Goal: Transaction & Acquisition: Subscribe to service/newsletter

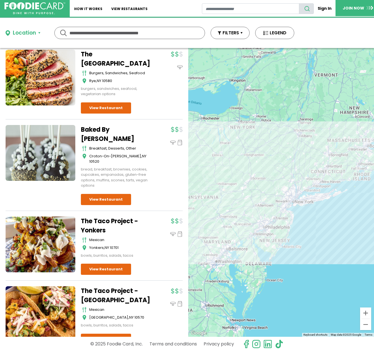
scroll to position [2320, 0]
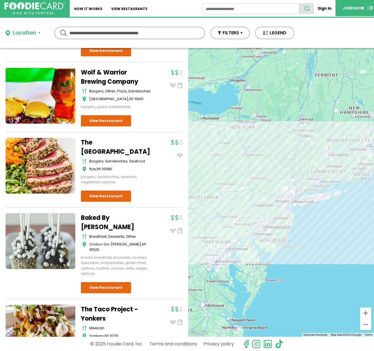
drag, startPoint x: 71, startPoint y: 155, endPoint x: 130, endPoint y: 172, distance: 61.4
copy div "The [GEOGRAPHIC_DATA]"
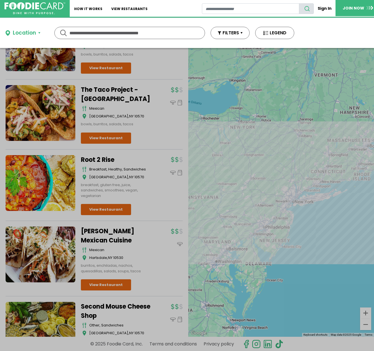
scroll to position [2653, 0]
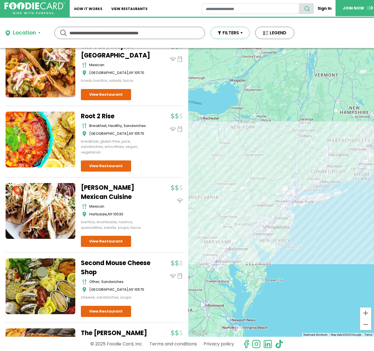
click at [221, 37] on button "FILTERS" at bounding box center [230, 33] width 39 height 12
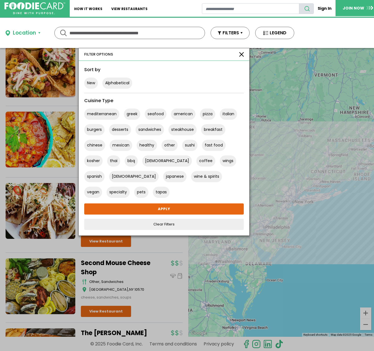
click at [241, 56] on button "button" at bounding box center [241, 54] width 4 height 4
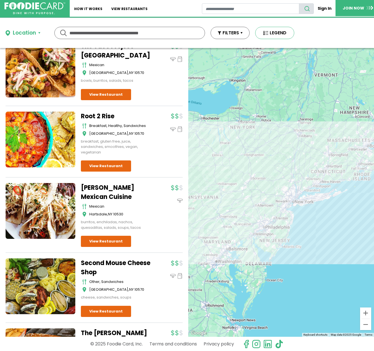
click at [276, 33] on button "LEGEND" at bounding box center [274, 33] width 39 height 12
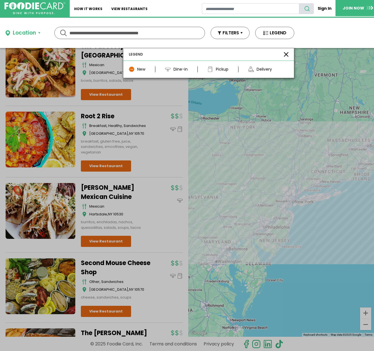
click at [169, 68] on img at bounding box center [168, 69] width 6 height 6
click at [175, 69] on div "Dine-in" at bounding box center [181, 69] width 14 height 6
click at [170, 71] on img at bounding box center [168, 69] width 6 height 6
click at [167, 71] on img at bounding box center [168, 69] width 6 height 6
click at [167, 70] on img at bounding box center [168, 69] width 6 height 6
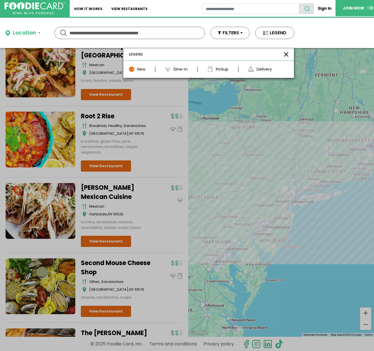
click at [167, 69] on img at bounding box center [168, 69] width 6 height 6
click at [168, 69] on img at bounding box center [168, 69] width 6 height 6
click at [284, 53] on button "button" at bounding box center [286, 54] width 4 height 4
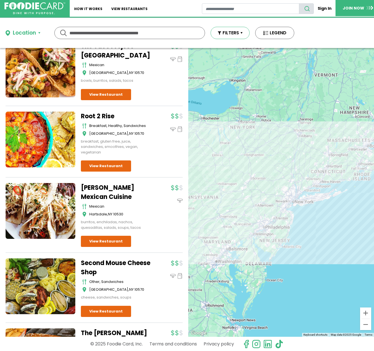
click at [231, 33] on button "FILTERS" at bounding box center [230, 33] width 39 height 12
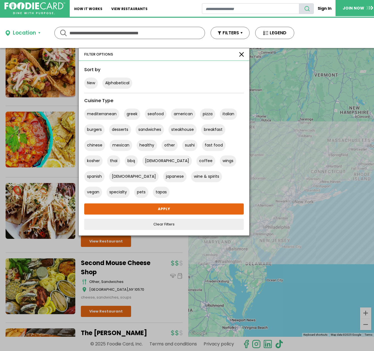
click at [241, 56] on button "button" at bounding box center [241, 54] width 4 height 4
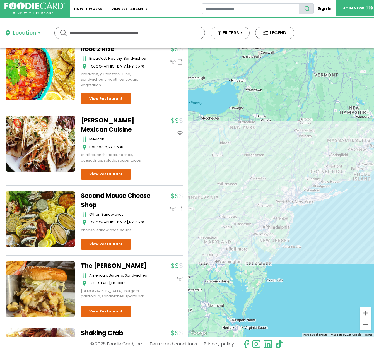
scroll to position [2725, 0]
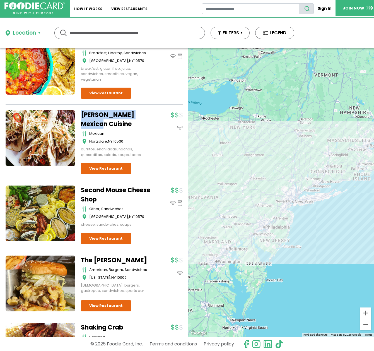
drag, startPoint x: 78, startPoint y: 119, endPoint x: 125, endPoint y: 136, distance: 50.2
click at [125, 136] on div "Vega Mexican Cuisine mexican Hartsdale , NY 10530 burritos, enchiladas, nachos,…" at bounding box center [94, 145] width 177 height 70
copy div "[PERSON_NAME] Mexican Cuisine"
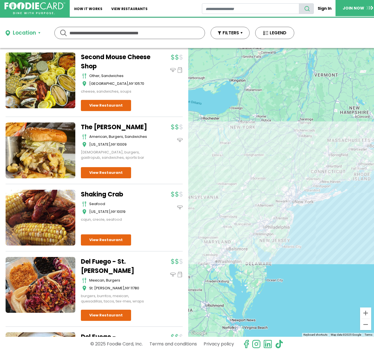
scroll to position [2860, 0]
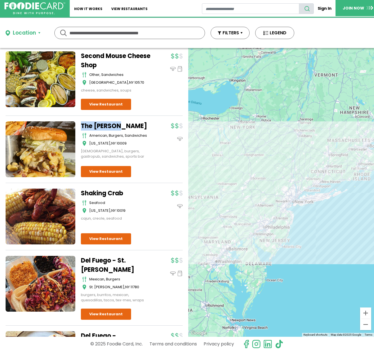
drag, startPoint x: 78, startPoint y: 130, endPoint x: 126, endPoint y: 136, distance: 49.3
click at [126, 136] on div "The Grayson American, Burgers, Sandwiches New York , NY 10009 american, burgers…" at bounding box center [94, 152] width 177 height 62
copy div "The [PERSON_NAME]"
click at [104, 177] on link "View Restaurant" at bounding box center [106, 171] width 50 height 11
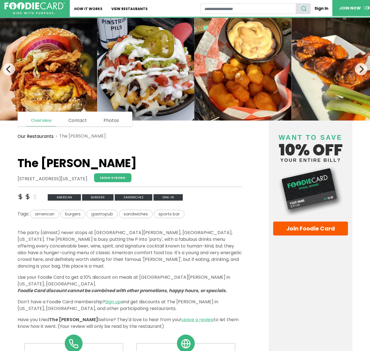
drag, startPoint x: 52, startPoint y: 178, endPoint x: 2, endPoint y: 173, distance: 51.0
click at [126, 175] on link "Leave a review" at bounding box center [114, 177] width 40 height 9
drag, startPoint x: 130, startPoint y: 148, endPoint x: 136, endPoint y: 145, distance: 6.4
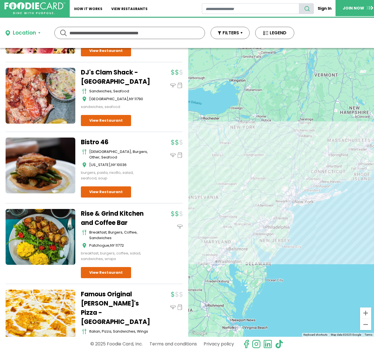
scroll to position [6432, 0]
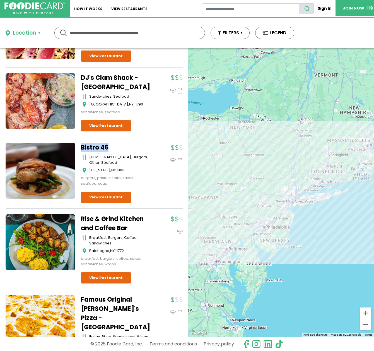
drag, startPoint x: 77, startPoint y: 102, endPoint x: 132, endPoint y: 107, distance: 55.2
click at [132, 143] on div "Bistro 46 [DEMOGRAPHIC_DATA], burgers, other, seafood [US_STATE] , NY 10036 bur…" at bounding box center [94, 176] width 177 height 66
click at [118, 147] on div "Bistro 46 [DEMOGRAPHIC_DATA], burgers, other, seafood [US_STATE] , NY 10036 bur…" at bounding box center [132, 173] width 102 height 60
click at [119, 192] on link "View Restaurant" at bounding box center [106, 197] width 50 height 11
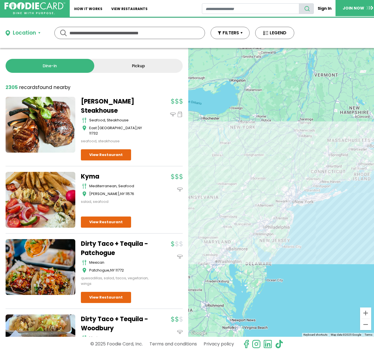
scroll to position [0, 0]
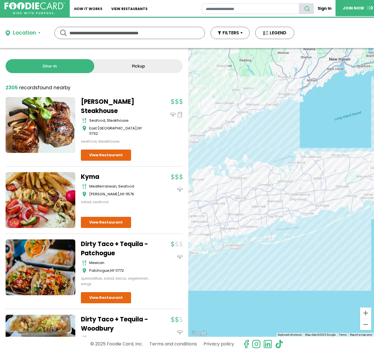
drag, startPoint x: 244, startPoint y: 220, endPoint x: 286, endPoint y: 227, distance: 43.0
click at [286, 227] on div at bounding box center [281, 192] width 186 height 289
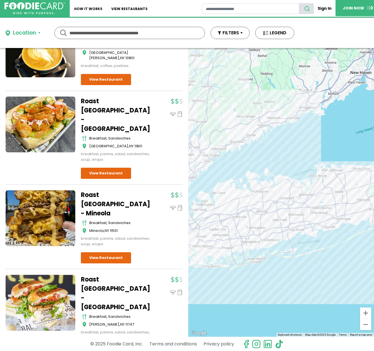
scroll to position [7019, 0]
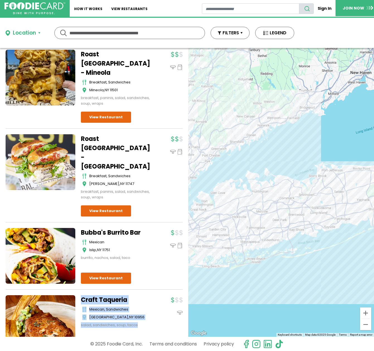
drag, startPoint x: 116, startPoint y: 207, endPoint x: 151, endPoint y: 210, distance: 34.8
click at [151, 295] on div "Craft Taqueria mexican, sandwiches New City , NY 10956 salad, sandwiches, soup,…" at bounding box center [94, 326] width 177 height 62
click at [156, 295] on div at bounding box center [169, 311] width 27 height 33
drag, startPoint x: 81, startPoint y: 204, endPoint x: 138, endPoint y: 207, distance: 57.0
click at [138, 295] on div "Craft Taqueria mexican, sandwiches New City , NY 10956 salad, sandwiches, soup,…" at bounding box center [94, 326] width 177 height 62
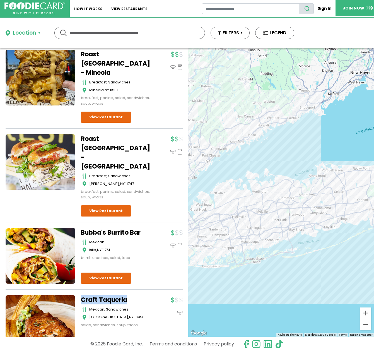
copy link "Craft Taqueria"
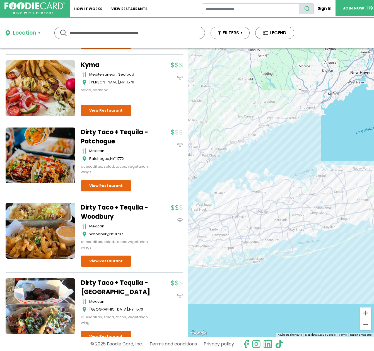
scroll to position [34, 0]
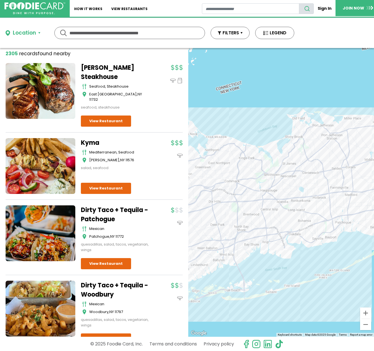
click at [285, 127] on div at bounding box center [281, 192] width 186 height 289
click at [23, 37] on div "Location" at bounding box center [24, 33] width 23 height 8
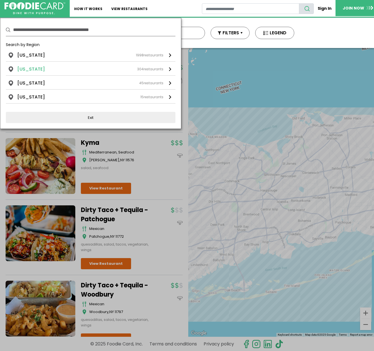
click at [43, 68] on div "[US_STATE] 304 restaurants" at bounding box center [90, 69] width 146 height 7
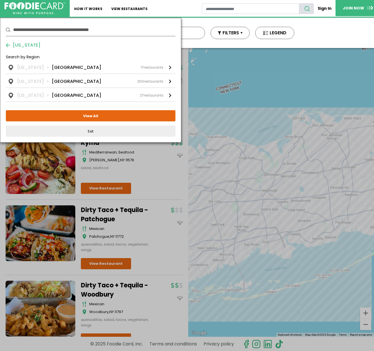
click at [27, 38] on div "New Jersey Search by Region New Jersey Central Jersey 17 restaurants New Jersey…" at bounding box center [91, 80] width 170 height 113
click at [27, 42] on span "New Jersey" at bounding box center [25, 45] width 30 height 7
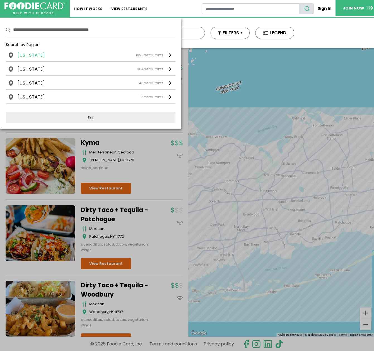
click at [55, 57] on div "[US_STATE] 1998 restaurants" at bounding box center [90, 55] width 146 height 7
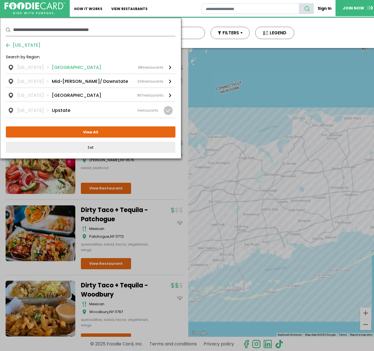
click at [66, 68] on li "[GEOGRAPHIC_DATA]" at bounding box center [76, 67] width 49 height 7
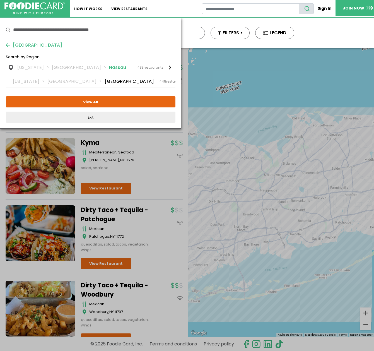
click at [98, 68] on div "[US_STATE] [GEOGRAPHIC_DATA] [GEOGRAPHIC_DATA] 433 restaurants" at bounding box center [90, 67] width 146 height 7
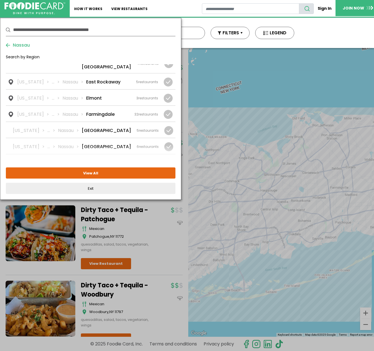
scroll to position [134, 0]
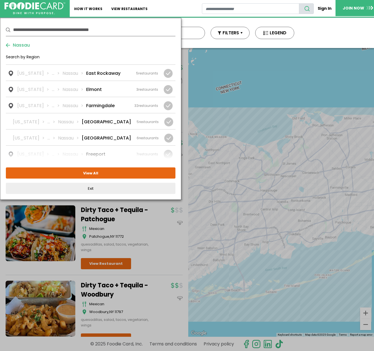
click at [98, 174] on button "View All" at bounding box center [91, 172] width 170 height 11
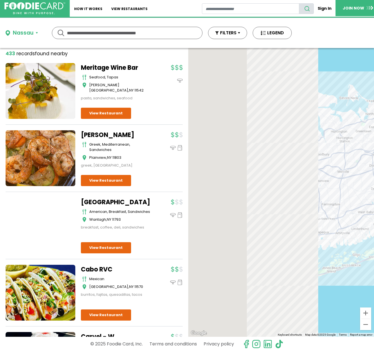
scroll to position [0, 0]
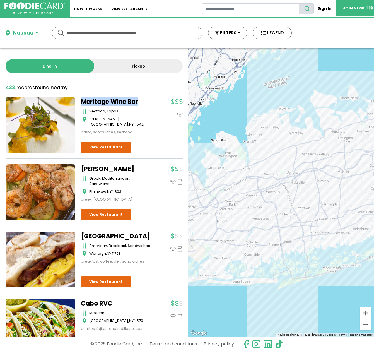
copy div "Meritage Wine Bar"
drag, startPoint x: 77, startPoint y: 99, endPoint x: 145, endPoint y: 101, distance: 67.6
click at [145, 101] on div "Meritage Wine Bar seafood, tapas Glen Cove , NY 11542 pasta, sandwiches, seafood" at bounding box center [94, 128] width 177 height 62
drag, startPoint x: 81, startPoint y: 163, endPoint x: 131, endPoint y: 170, distance: 50.7
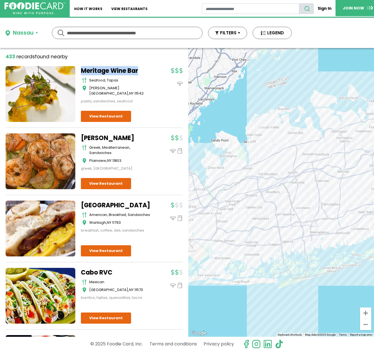
scroll to position [33, 0]
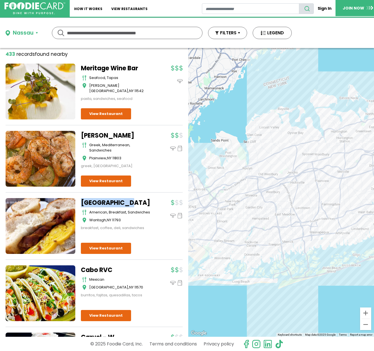
drag, startPoint x: 81, startPoint y: 201, endPoint x: 126, endPoint y: 203, distance: 45.0
click at [126, 203] on div "Park Ave Deli American, Breakfast, Sandwiches Wantagh , NY 11793 breakfast, cof…" at bounding box center [94, 229] width 177 height 62
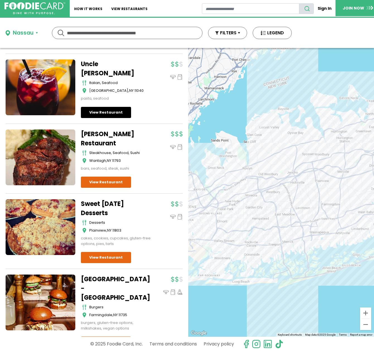
scroll to position [465, 0]
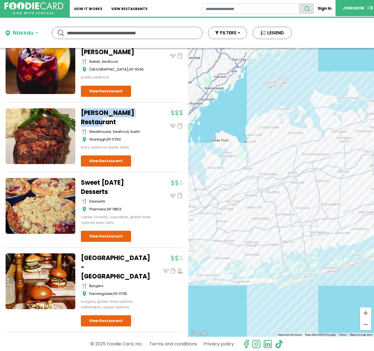
drag, startPoint x: 79, startPoint y: 107, endPoint x: 126, endPoint y: 122, distance: 49.4
click at [126, 122] on div "Thom Thom Restaurant Steakhouse, Seafood, Sushi Wantagh , NY 11793 bars, seafoo…" at bounding box center [94, 140] width 177 height 64
copy link "Thom Thom Restaurant"
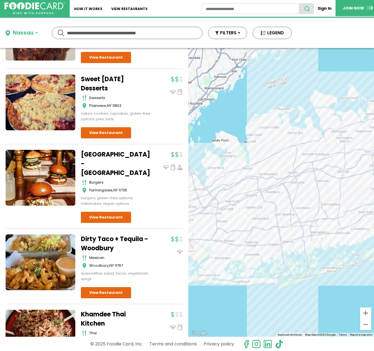
scroll to position [598, 0]
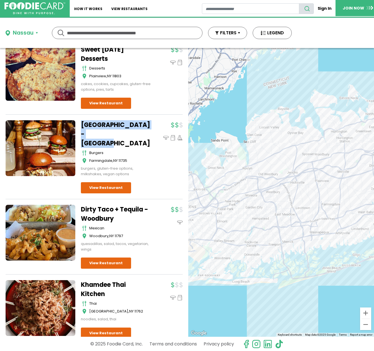
copy link "Burger Village - Farmingdale"
drag, startPoint x: 79, startPoint y: 120, endPoint x: 129, endPoint y: 132, distance: 51.6
click at [129, 130] on div "Burger Village - Farmingdale burgers Farmingdale , NY 11735 burgers, gluten-fre…" at bounding box center [94, 159] width 177 height 79
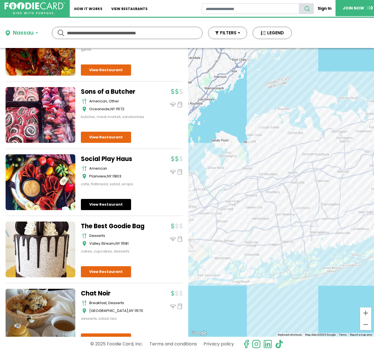
scroll to position [929, 0]
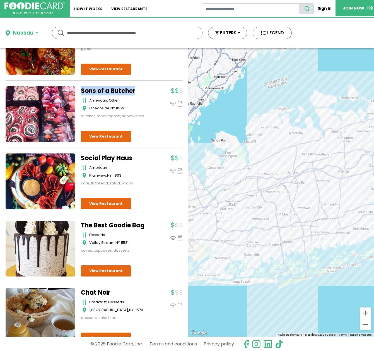
drag, startPoint x: 80, startPoint y: 77, endPoint x: 145, endPoint y: 75, distance: 65.9
click at [148, 86] on div "Sons of a Butcher american, other Oceanside , NY 11572 butcher, meat market, sa…" at bounding box center [94, 117] width 177 height 62
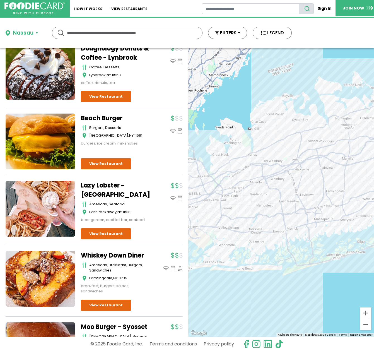
scroll to position [1566, 0]
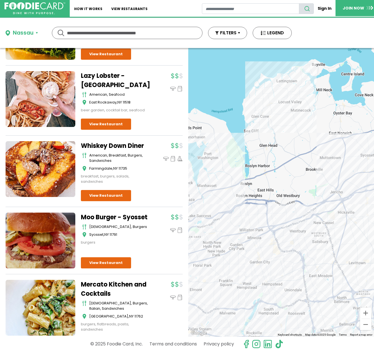
click at [291, 106] on div at bounding box center [281, 192] width 186 height 289
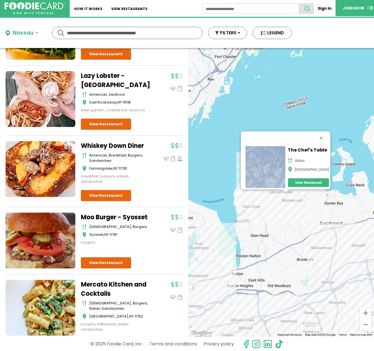
drag, startPoint x: 288, startPoint y: 144, endPoint x: 343, endPoint y: 150, distance: 55.8
click at [343, 150] on div "The Chef's Table Italian Locust Valley View Restaurant" at bounding box center [281, 192] width 186 height 289
click at [288, 147] on h5 "The Chef's Table" at bounding box center [308, 149] width 41 height 5
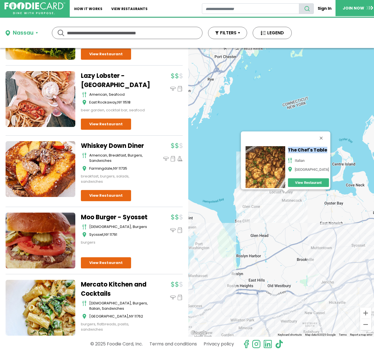
drag, startPoint x: 288, startPoint y: 145, endPoint x: 330, endPoint y: 147, distance: 42.2
click at [330, 147] on div "The Chef's Table Italian Locust Valley View Restaurant" at bounding box center [287, 167] width 86 height 45
copy h5 "The Chef's Table"
click at [257, 208] on div "The Chef's Table Italian Locust Valley View Restaurant" at bounding box center [281, 192] width 186 height 289
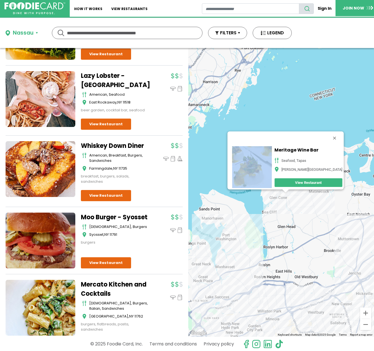
drag, startPoint x: 287, startPoint y: 145, endPoint x: 335, endPoint y: 145, distance: 48.3
click at [335, 145] on div "Meritage Wine Bar seafood, tapas Glen Cove View Restaurant" at bounding box center [281, 192] width 186 height 289
copy div
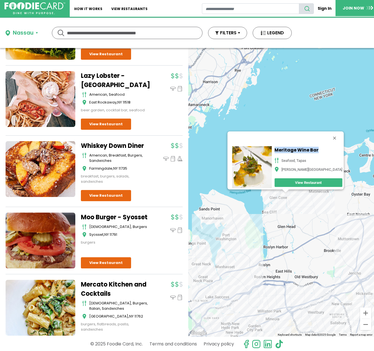
drag, startPoint x: 327, startPoint y: 147, endPoint x: 286, endPoint y: 146, distance: 41.6
click at [286, 146] on div "Meritage Wine Bar seafood, tapas Glen Cove View Restaurant" at bounding box center [308, 167] width 71 height 45
drag, startPoint x: 309, startPoint y: 211, endPoint x: 313, endPoint y: 202, distance: 10.6
click at [309, 211] on div "Meritage Wine Bar seafood, tapas Glen Cove View Restaurant" at bounding box center [281, 192] width 186 height 289
click at [309, 190] on div "Meritage Wine Bar seafood, tapas Glen Cove View Restaurant" at bounding box center [281, 192] width 186 height 289
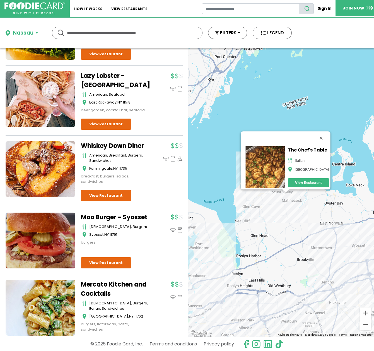
click at [281, 197] on div "The Chef's Table Italian Locust Valley View Restaurant" at bounding box center [281, 192] width 186 height 289
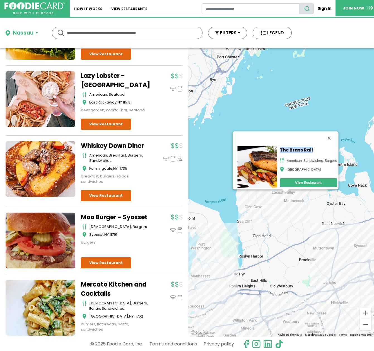
drag, startPoint x: 313, startPoint y: 145, endPoint x: 278, endPoint y: 145, distance: 34.6
click at [280, 147] on h5 "The Brass Rail" at bounding box center [308, 149] width 57 height 5
copy h5 "The Brass Rail"
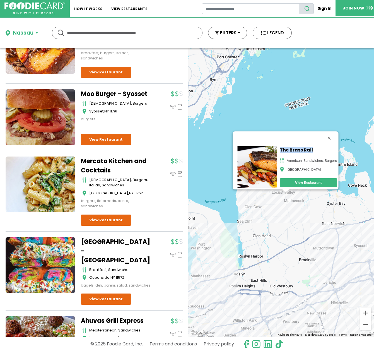
scroll to position [1602, 0]
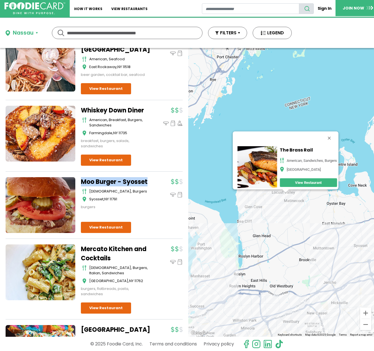
drag, startPoint x: 80, startPoint y: 165, endPoint x: 113, endPoint y: 179, distance: 35.4
click at [113, 179] on div "Moo Burger - Syosset american, burgers Syosset , NY 11791 burgers" at bounding box center [94, 208] width 177 height 62
copy link "Moo Burger - Syosset"
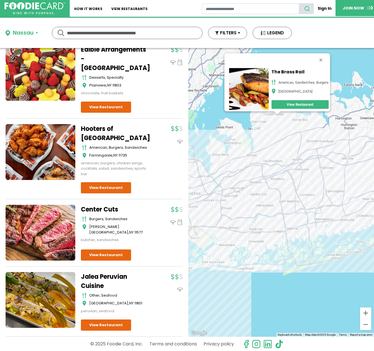
scroll to position [2712, 0]
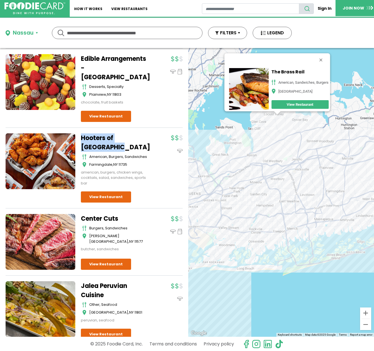
drag, startPoint x: 88, startPoint y: 107, endPoint x: 121, endPoint y: 115, distance: 34.2
click at [121, 133] on div "Hooters of Farmingdale American, Burgers, Sandwiches Farmingdale , NY 11735 ame…" at bounding box center [94, 170] width 177 height 75
copy link "Hooters of Farmingdale"
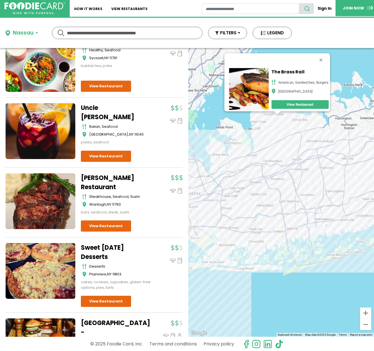
scroll to position [0, 0]
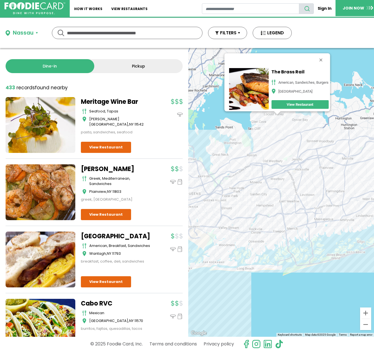
click at [38, 32] on div "Nassau" at bounding box center [29, 33] width 46 height 8
click at [32, 36] on div "Nassau" at bounding box center [23, 33] width 21 height 8
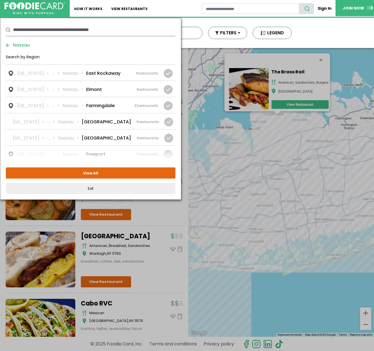
click at [28, 44] on span "Nassau" at bounding box center [20, 45] width 20 height 7
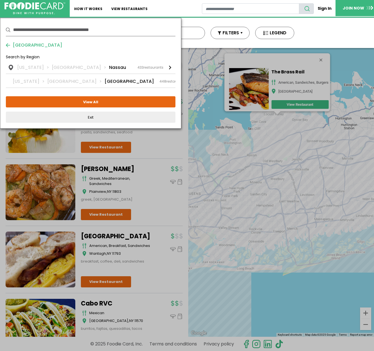
click at [26, 45] on span "[GEOGRAPHIC_DATA]" at bounding box center [36, 45] width 52 height 7
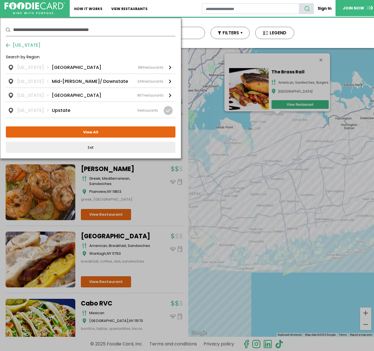
click at [28, 46] on span "[US_STATE]" at bounding box center [25, 45] width 30 height 7
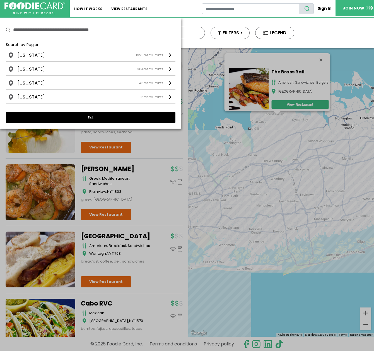
click at [87, 120] on button "Exit" at bounding box center [91, 117] width 170 height 11
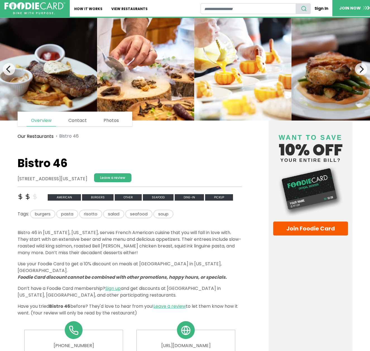
drag, startPoint x: 15, startPoint y: 176, endPoint x: 98, endPoint y: 177, distance: 82.6
click at [98, 177] on div "729 8th Avenue, New York, NY 10036 Leave a review" at bounding box center [125, 179] width 224 height 13
copy address "729 8th Avenue, New York, NY 10036"
drag, startPoint x: 161, startPoint y: 129, endPoint x: 165, endPoint y: 111, distance: 18.2
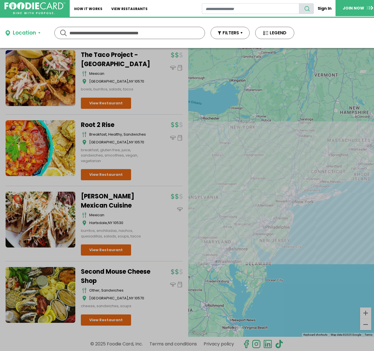
scroll to position [2645, 0]
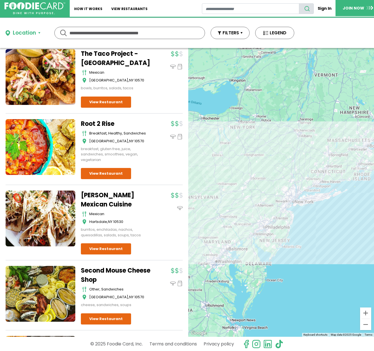
click at [135, 34] on input "text" at bounding box center [129, 33] width 121 height 12
click at [259, 30] on button "LEGEND" at bounding box center [274, 33] width 39 height 12
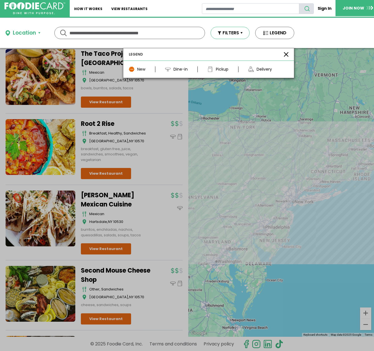
click at [240, 32] on button "FILTERS" at bounding box center [230, 33] width 39 height 12
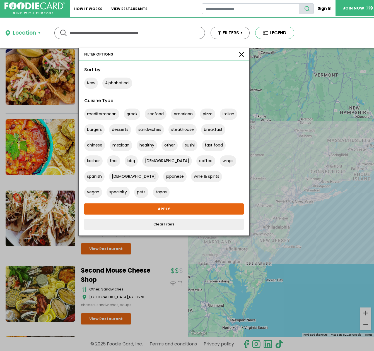
click at [278, 31] on button "LEGEND" at bounding box center [274, 33] width 39 height 12
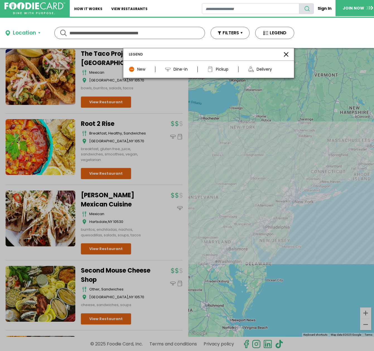
click at [208, 66] on img at bounding box center [211, 69] width 6 height 6
click at [231, 28] on button "FILTERS" at bounding box center [230, 33] width 39 height 12
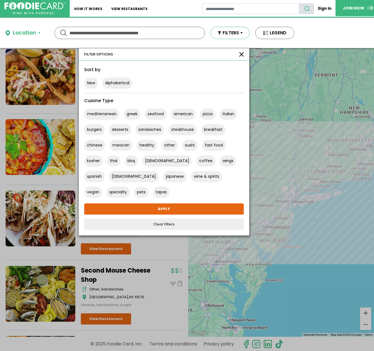
click at [227, 32] on button "FILTERS" at bounding box center [230, 33] width 39 height 12
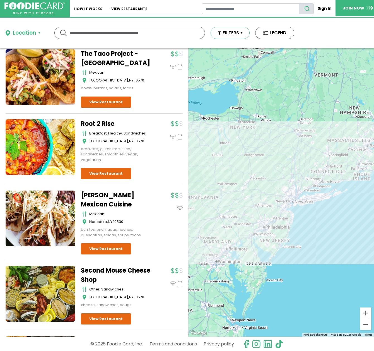
click at [236, 32] on button "FILTERS" at bounding box center [230, 33] width 39 height 12
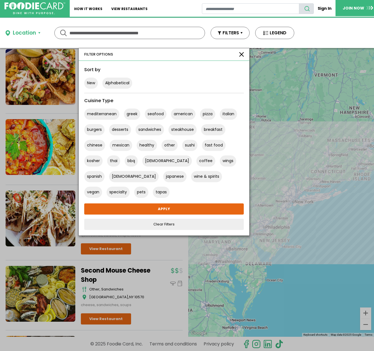
click at [243, 56] on div "FILTER OPTIONS" at bounding box center [164, 54] width 171 height 13
click at [242, 57] on div "FILTER OPTIONS" at bounding box center [164, 54] width 171 height 13
click at [245, 54] on div "FILTER OPTIONS" at bounding box center [164, 54] width 171 height 13
click at [242, 54] on button "button" at bounding box center [241, 54] width 4 height 4
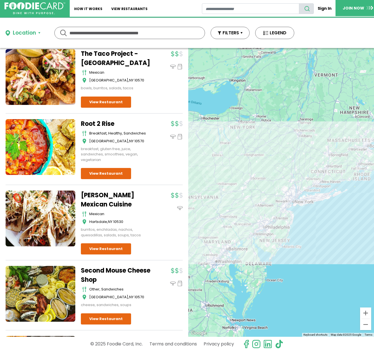
click at [186, 28] on input "text" at bounding box center [129, 33] width 121 height 12
click at [231, 34] on button "FILTERS" at bounding box center [230, 33] width 39 height 12
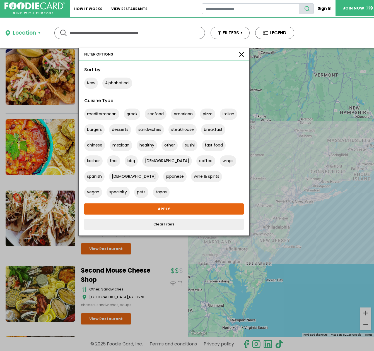
click at [117, 30] on input "text" at bounding box center [129, 33] width 121 height 12
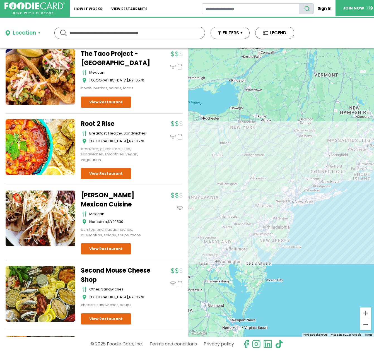
click at [24, 33] on div "Location" at bounding box center [24, 33] width 23 height 8
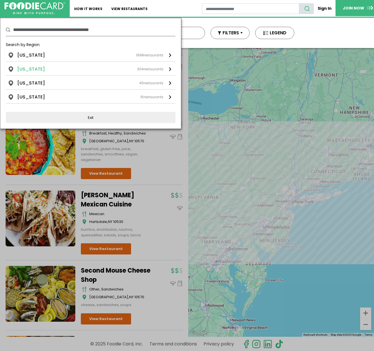
click at [70, 66] on div "New Jersey 304 restaurants" at bounding box center [90, 69] width 146 height 7
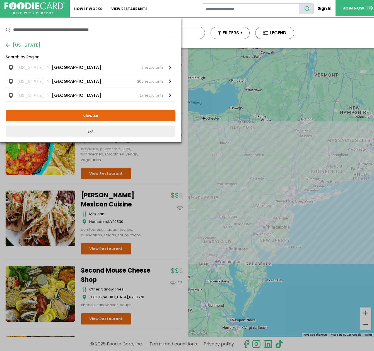
click at [24, 46] on span "[US_STATE]" at bounding box center [25, 45] width 30 height 7
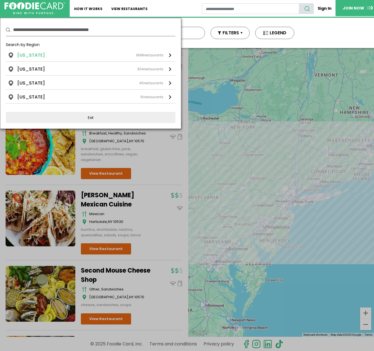
click at [35, 59] on link "[US_STATE] 1998 restaurants" at bounding box center [91, 56] width 170 height 9
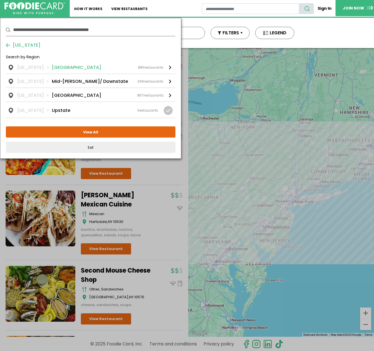
click at [74, 70] on div "[US_STATE] [GEOGRAPHIC_DATA] 881 restaurants" at bounding box center [90, 67] width 146 height 7
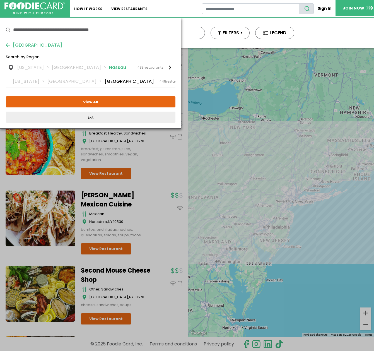
click at [105, 66] on div "[US_STATE] [GEOGRAPHIC_DATA] [GEOGRAPHIC_DATA] 433 restaurants" at bounding box center [90, 67] width 146 height 7
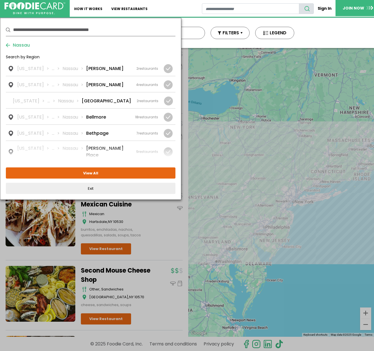
click at [106, 173] on button "View All" at bounding box center [91, 172] width 170 height 11
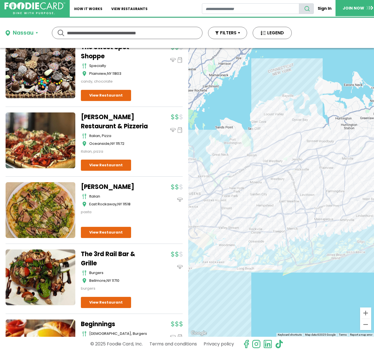
scroll to position [4249, 0]
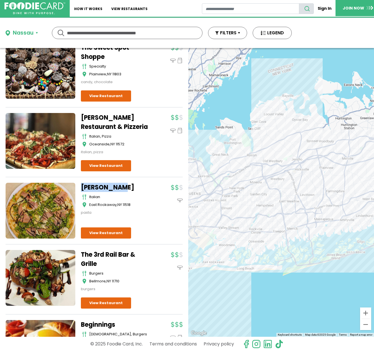
drag, startPoint x: 80, startPoint y: 130, endPoint x: 124, endPoint y: 131, distance: 44.7
click at [124, 183] on div "Villa Maria italian East Rockaway , NY 11518 pasta" at bounding box center [94, 214] width 177 height 62
copy link "Villa Maria"
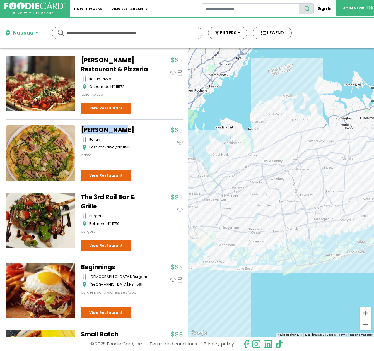
scroll to position [4307, 0]
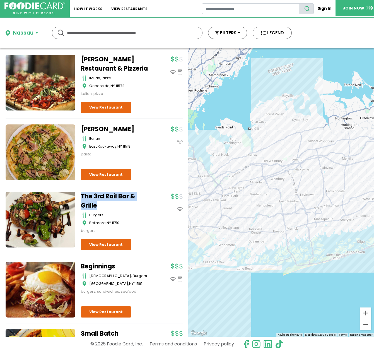
copy link "The 3rd Rail Bar & Grille"
drag, startPoint x: 79, startPoint y: 141, endPoint x: 122, endPoint y: 153, distance: 44.9
click at [122, 192] on div "The 3rd Rail Bar & Grille burgers Bellmore , NY 11710 burgers" at bounding box center [94, 224] width 177 height 64
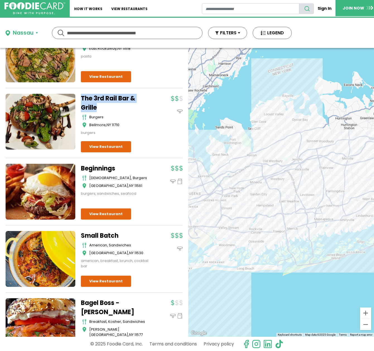
scroll to position [4403, 0]
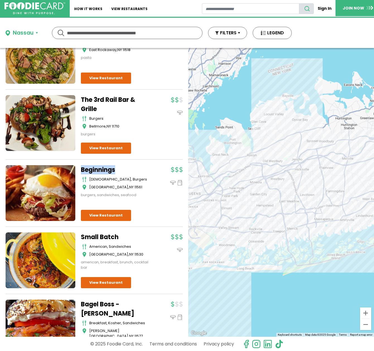
drag, startPoint x: 79, startPoint y: 106, endPoint x: 121, endPoint y: 112, distance: 42.2
copy link "Beginnings"
click at [350, 33] on div "Nassau ****** ****** Use my current location Search by Region New York 1998 res…" at bounding box center [187, 33] width 374 height 30
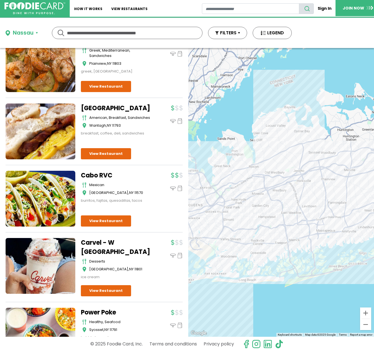
scroll to position [0, 0]
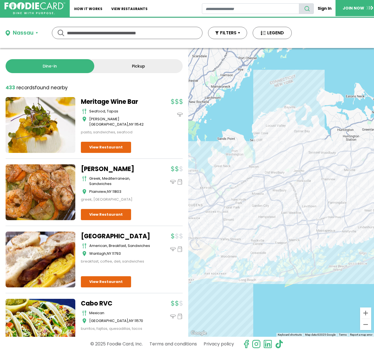
click at [313, 42] on div "Nassau ****** ****** Use my current location Search by Region New York 1998 res…" at bounding box center [187, 33] width 374 height 30
click at [351, 9] on link "JOIN NOW" at bounding box center [358, 8] width 45 height 16
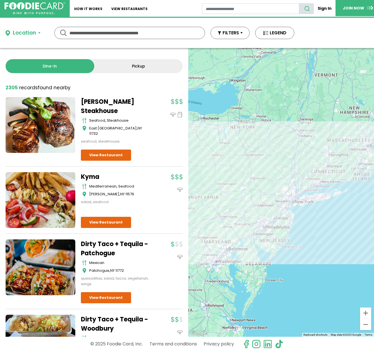
click at [37, 37] on button "Location" at bounding box center [23, 33] width 35 height 8
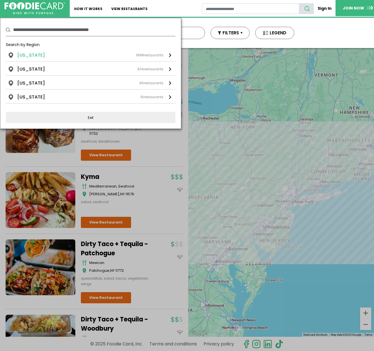
click at [43, 56] on div "[US_STATE] 1998 restaurants" at bounding box center [90, 55] width 146 height 7
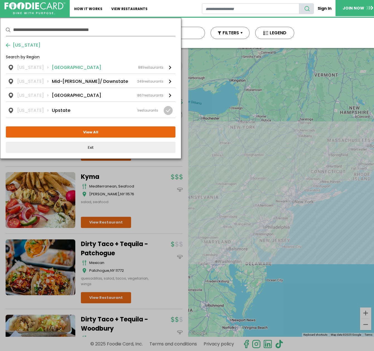
click at [76, 68] on div "[US_STATE] [GEOGRAPHIC_DATA] 881 restaurants" at bounding box center [90, 67] width 146 height 7
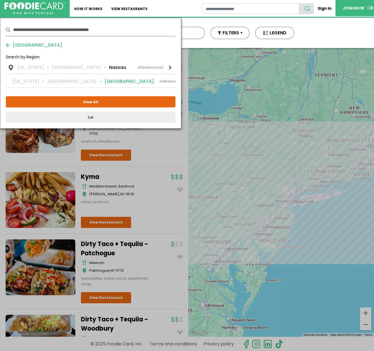
click at [105, 81] on li "[GEOGRAPHIC_DATA]" at bounding box center [129, 81] width 49 height 7
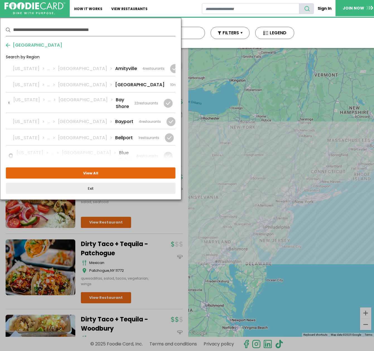
click at [19, 46] on span "[GEOGRAPHIC_DATA]" at bounding box center [36, 45] width 52 height 7
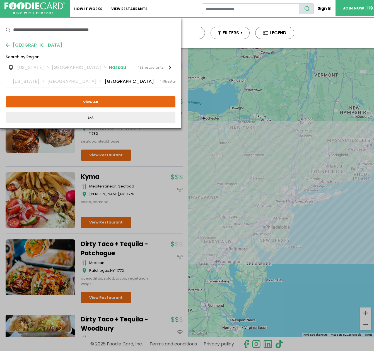
click at [109, 69] on div "[US_STATE] [GEOGRAPHIC_DATA] [GEOGRAPHIC_DATA] 433 restaurants" at bounding box center [90, 67] width 146 height 7
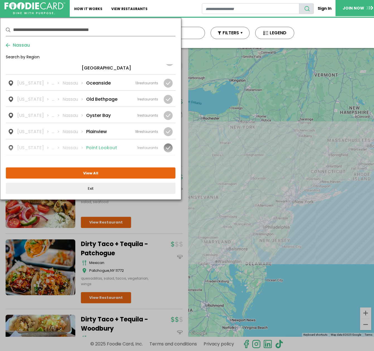
scroll to position [463, 0]
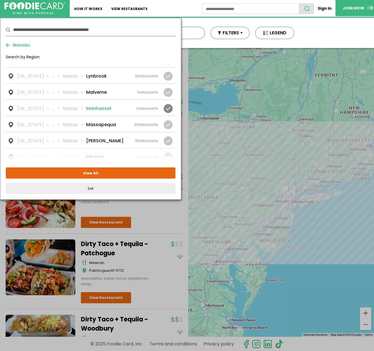
click at [99, 100] on link "[US_STATE] ... [GEOGRAPHIC_DATA] [GEOGRAPHIC_DATA] 2 restaurants" at bounding box center [91, 108] width 170 height 16
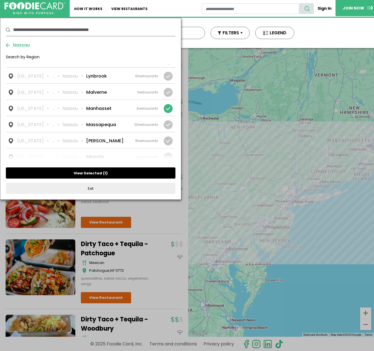
click at [119, 174] on button "View Selected ( 1 )" at bounding box center [91, 172] width 170 height 11
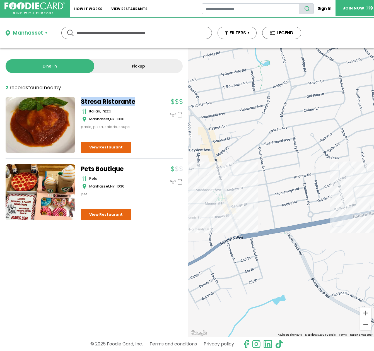
drag, startPoint x: 78, startPoint y: 97, endPoint x: 139, endPoint y: 104, distance: 61.3
click at [139, 104] on div "Stresa Ristorante italian, pizza [GEOGRAPHIC_DATA] , NY 11030 pasta, pizza, sal…" at bounding box center [94, 128] width 177 height 62
copy link "Stresa Ristorante"
